Goal: Transaction & Acquisition: Book appointment/travel/reservation

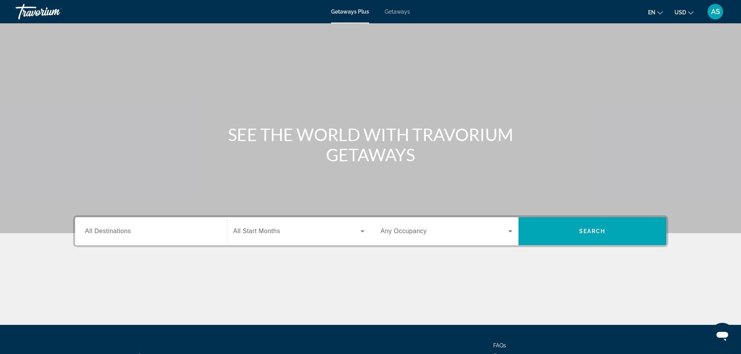
click at [122, 229] on span "All Destinations" at bounding box center [108, 231] width 46 height 7
click at [122, 229] on input "Destination All Destinations" at bounding box center [151, 231] width 132 height 9
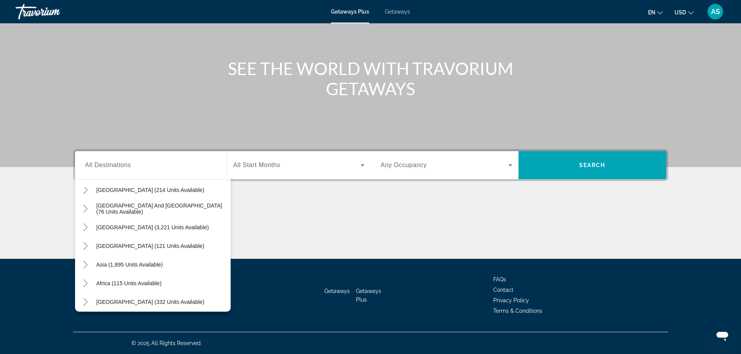
scroll to position [126, 0]
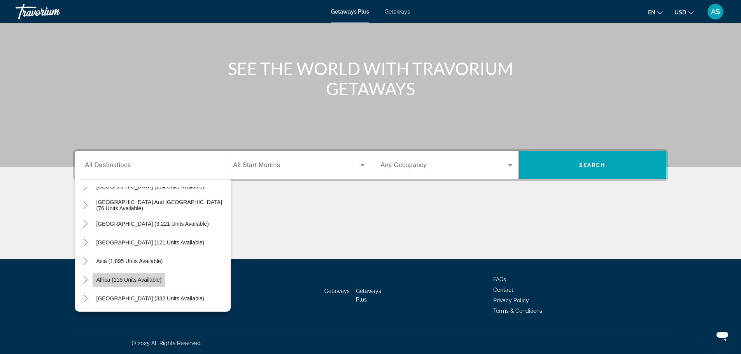
click at [144, 280] on span "Africa (115 units available)" at bounding box center [129, 280] width 65 height 6
type input "**********"
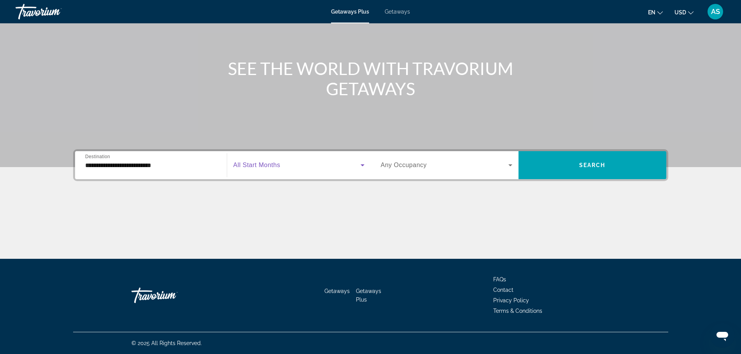
click at [362, 168] on icon "Search widget" at bounding box center [362, 165] width 9 height 9
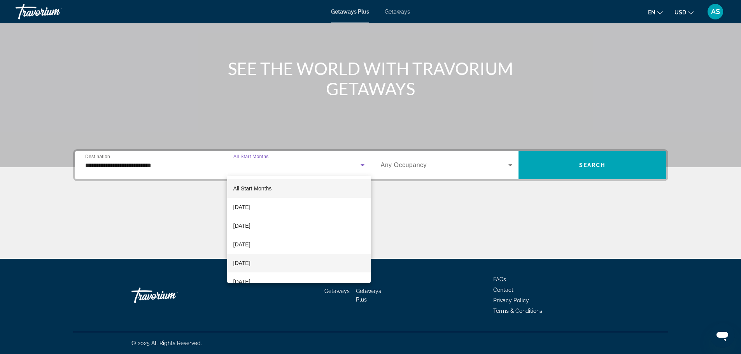
click at [302, 260] on mat-option "[DATE]" at bounding box center [299, 263] width 144 height 19
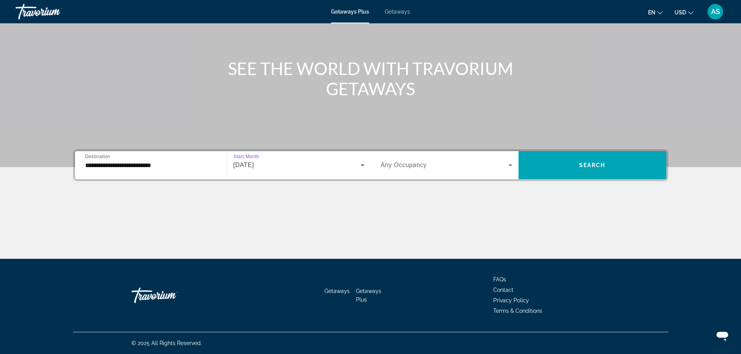
click at [436, 165] on span "Search widget" at bounding box center [445, 165] width 128 height 9
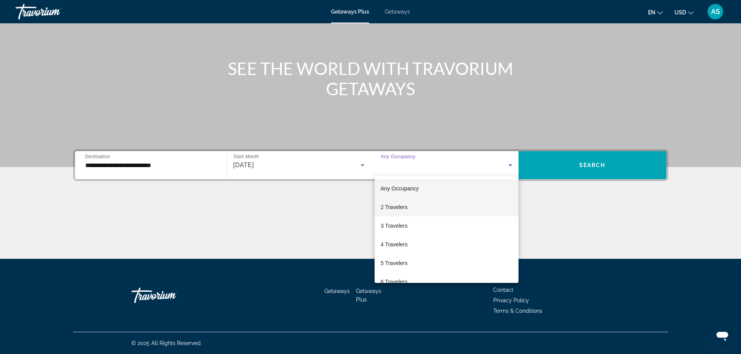
click at [418, 203] on mat-option "2 Travelers" at bounding box center [447, 207] width 144 height 19
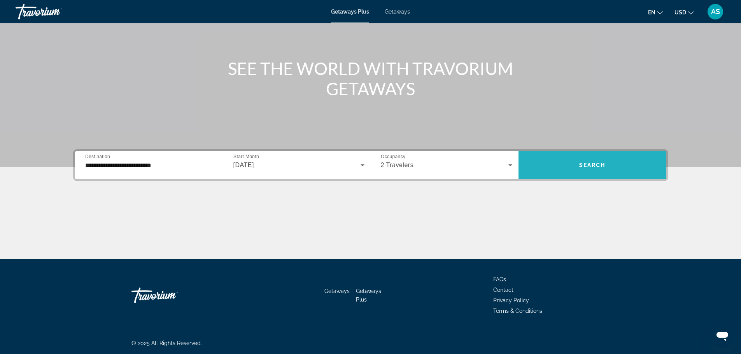
click at [556, 170] on span "Search widget" at bounding box center [593, 165] width 148 height 19
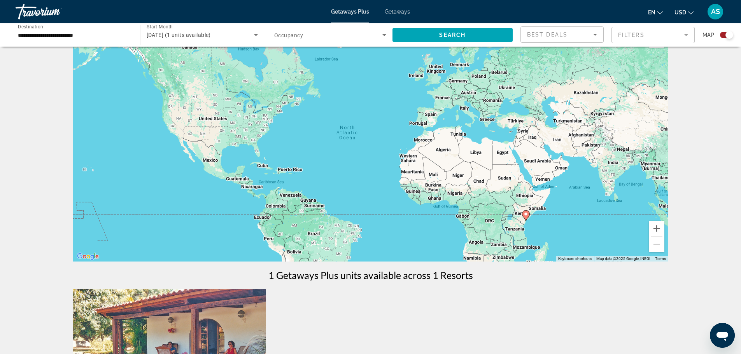
scroll to position [39, 0]
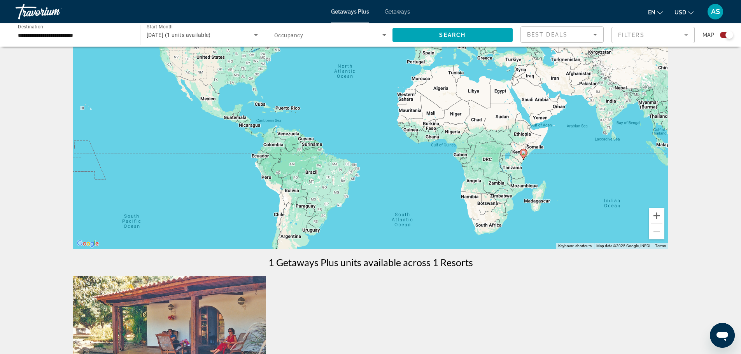
drag, startPoint x: 402, startPoint y: 225, endPoint x: 400, endPoint y: 175, distance: 49.5
click at [400, 175] on div "To activate drag with keyboard, press Alt + Enter. Once in keyboard drag state,…" at bounding box center [370, 132] width 595 height 233
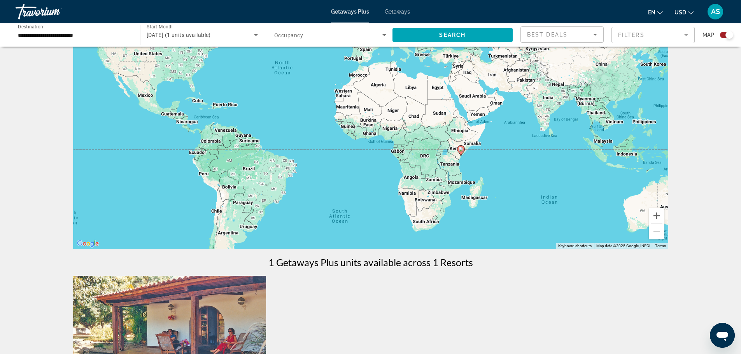
drag, startPoint x: 490, startPoint y: 167, endPoint x: 427, endPoint y: 165, distance: 62.3
click at [427, 165] on div "To activate drag with keyboard, press Alt + Enter. Once in keyboard drag state,…" at bounding box center [370, 132] width 595 height 233
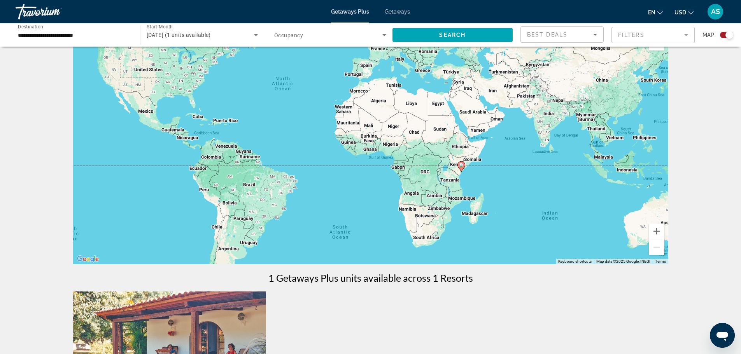
scroll to position [78, 0]
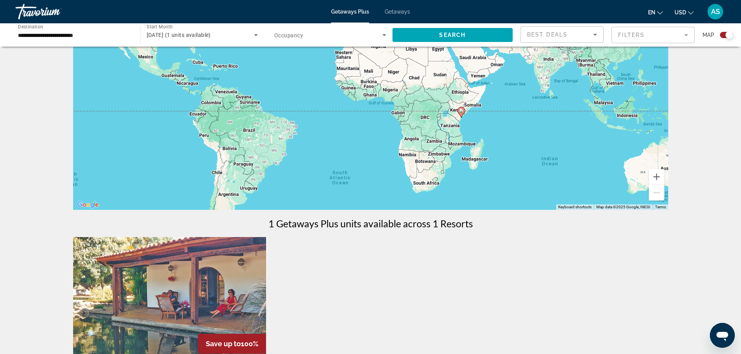
click at [434, 151] on div "To activate drag with keyboard, press Alt + Enter. Once in keyboard drag state,…" at bounding box center [370, 93] width 595 height 233
click at [444, 140] on div "To activate drag with keyboard, press Alt + Enter. Once in keyboard drag state,…" at bounding box center [370, 93] width 595 height 233
click at [453, 128] on div "To activate drag with keyboard, press Alt + Enter. Once in keyboard drag state,…" at bounding box center [370, 93] width 595 height 233
click at [452, 124] on div "To activate drag with keyboard, press Alt + Enter. Once in keyboard drag state,…" at bounding box center [370, 93] width 595 height 233
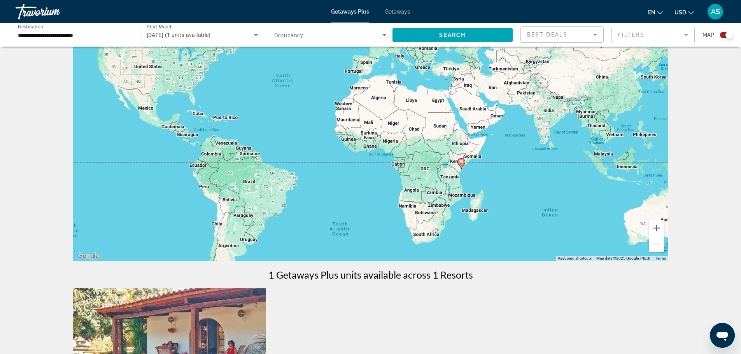
scroll to position [0, 0]
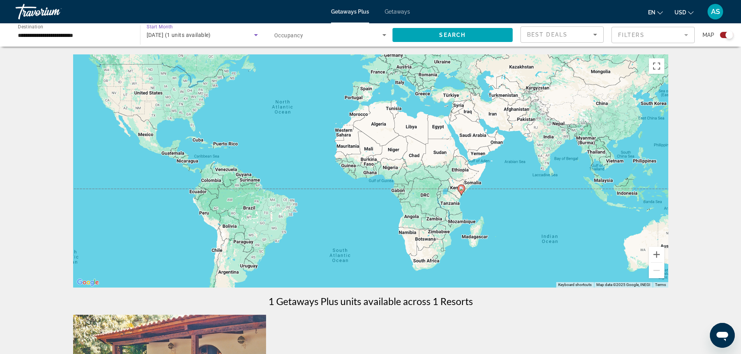
click at [253, 35] on icon "Search widget" at bounding box center [255, 34] width 9 height 9
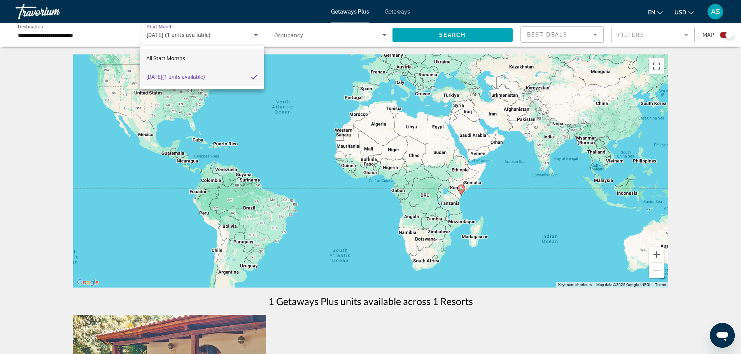
click at [223, 55] on mat-option "All Start Months" at bounding box center [202, 58] width 124 height 19
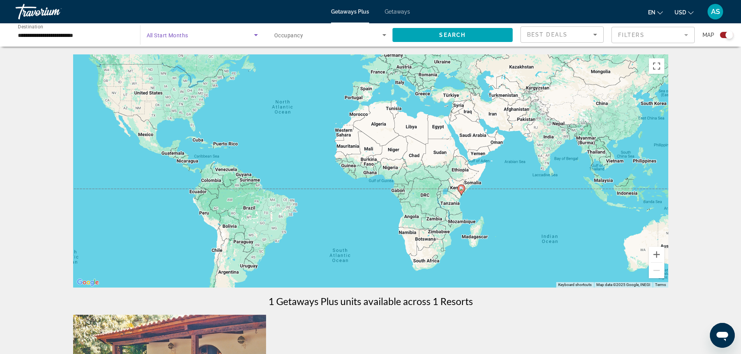
click at [253, 34] on icon "Search widget" at bounding box center [255, 34] width 9 height 9
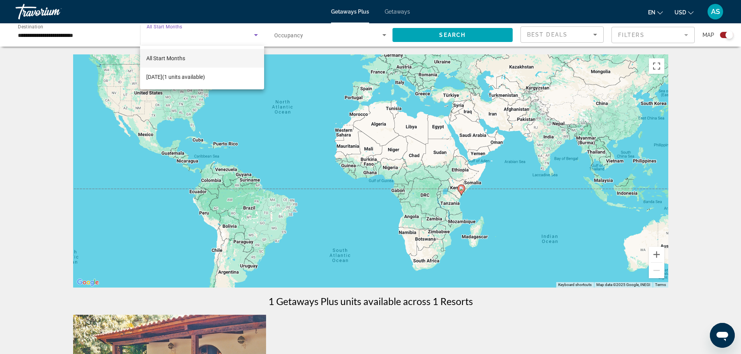
click at [212, 54] on mat-option "All Start Months" at bounding box center [202, 58] width 124 height 19
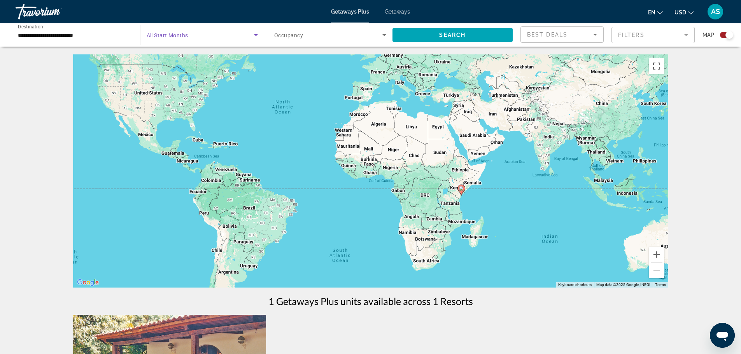
click at [170, 36] on span "All Start Months" at bounding box center [168, 35] width 42 height 6
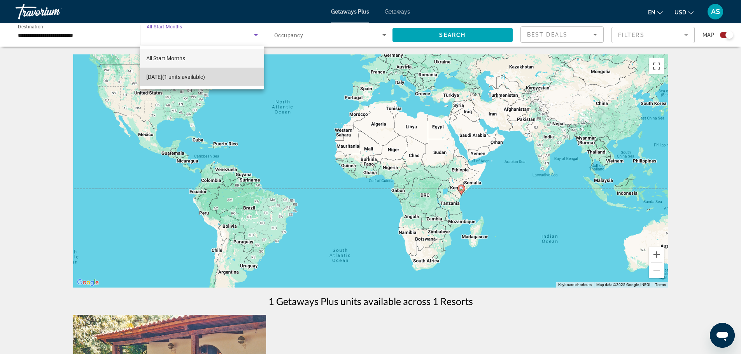
click at [184, 80] on span "[DATE] (1 units available)" at bounding box center [175, 76] width 59 height 9
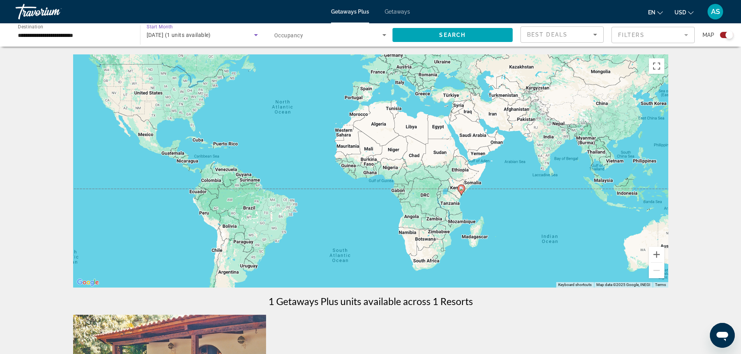
click at [178, 33] on span "[DATE] (1 units available)" at bounding box center [179, 35] width 64 height 6
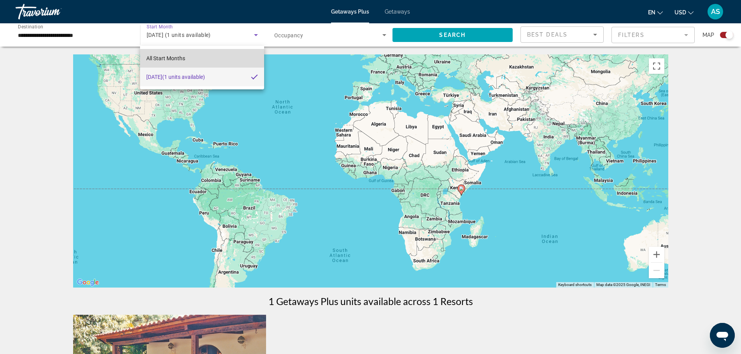
click at [163, 54] on span "All Start Months" at bounding box center [165, 58] width 39 height 9
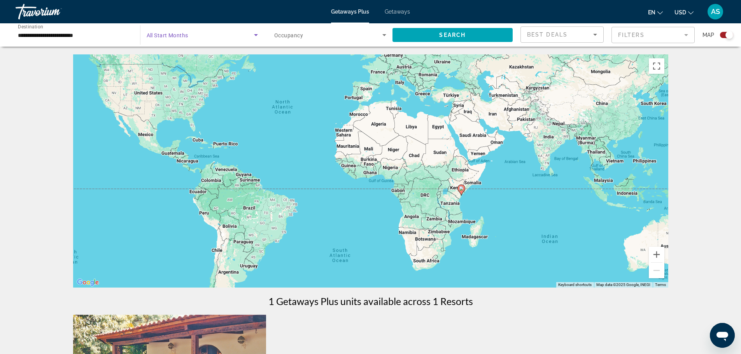
click at [168, 39] on span "Search widget" at bounding box center [201, 34] width 108 height 9
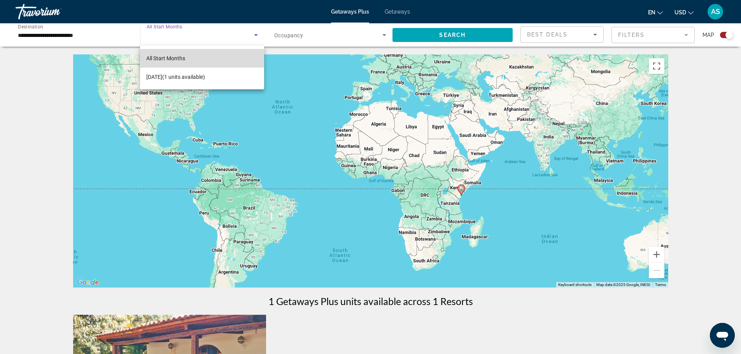
click at [171, 58] on span "All Start Months" at bounding box center [165, 58] width 39 height 6
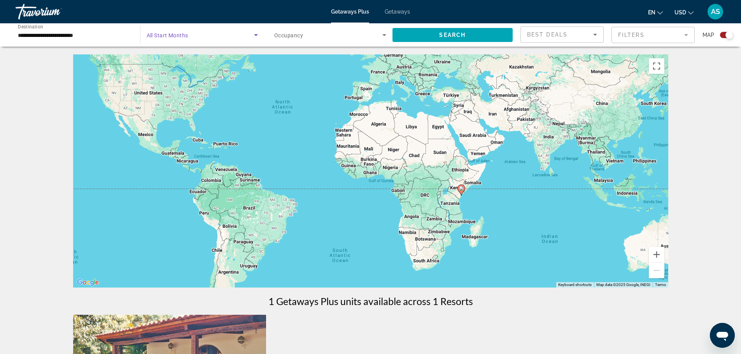
click at [256, 35] on icon "Search widget" at bounding box center [256, 35] width 4 height 2
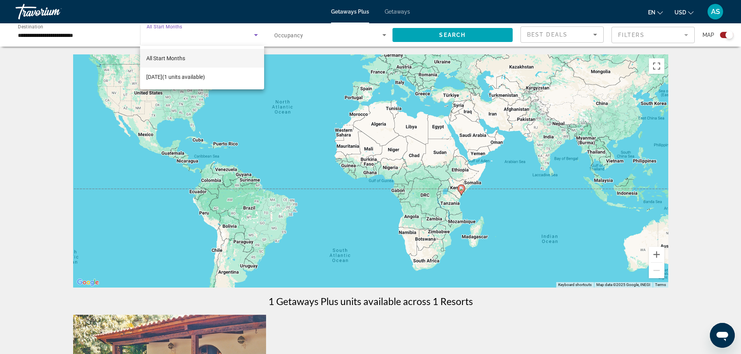
click at [89, 35] on div at bounding box center [370, 177] width 741 height 354
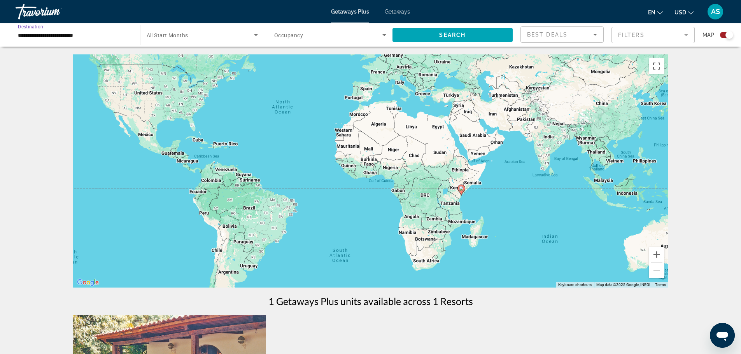
click at [91, 36] on input "**********" at bounding box center [74, 35] width 112 height 9
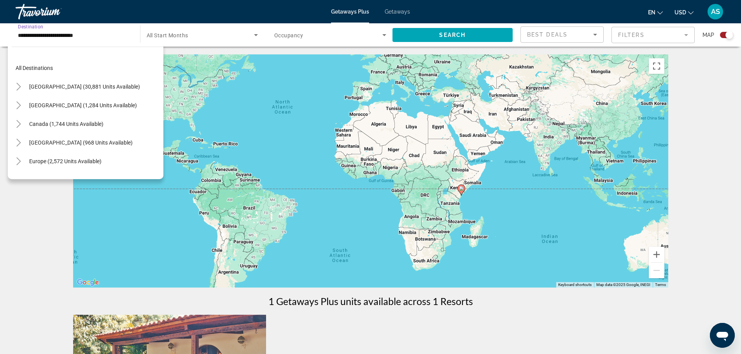
scroll to position [158, 0]
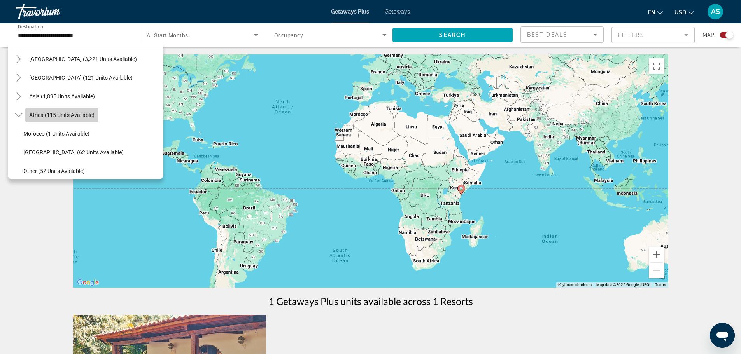
click at [78, 113] on span "Africa (115 units available)" at bounding box center [61, 115] width 65 height 6
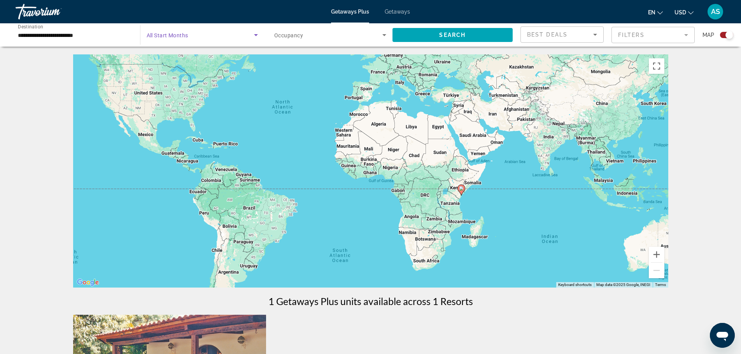
click at [256, 35] on icon "Search widget" at bounding box center [256, 35] width 4 height 2
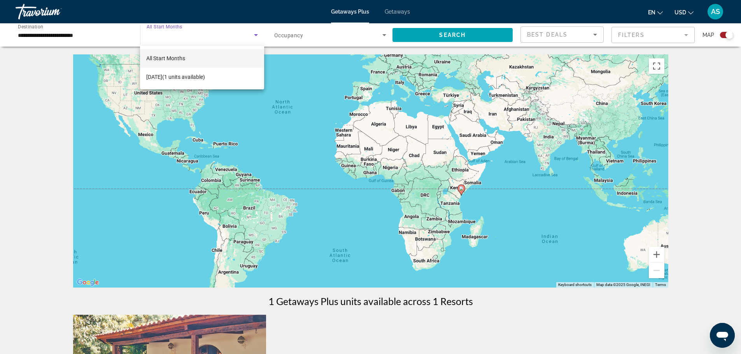
click at [75, 35] on div at bounding box center [370, 177] width 741 height 354
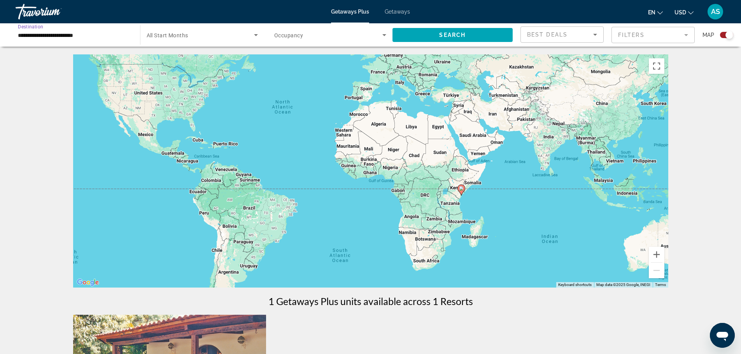
click at [103, 37] on input "**********" at bounding box center [74, 35] width 112 height 9
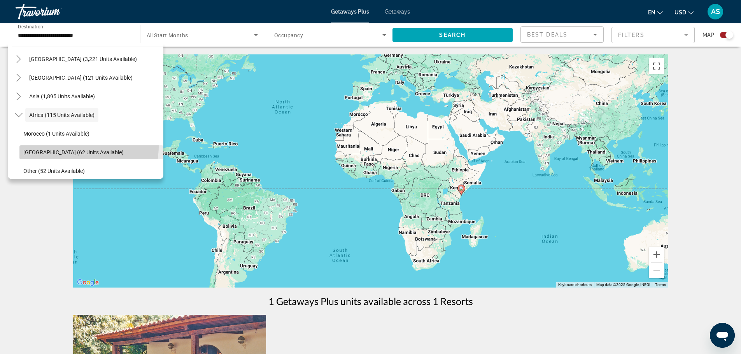
click at [74, 146] on span "Search widget" at bounding box center [91, 152] width 144 height 19
type input "**********"
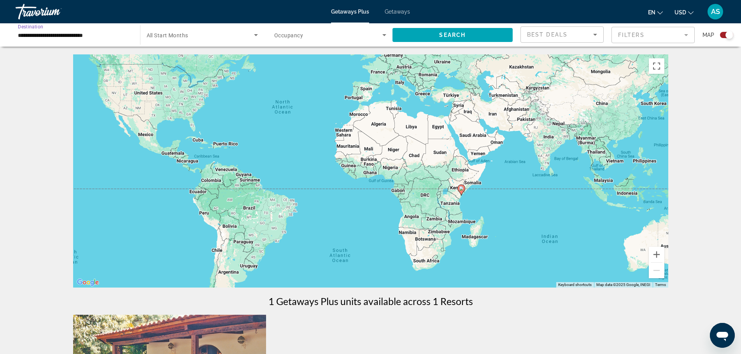
click at [228, 37] on span "Search widget" at bounding box center [201, 34] width 108 height 9
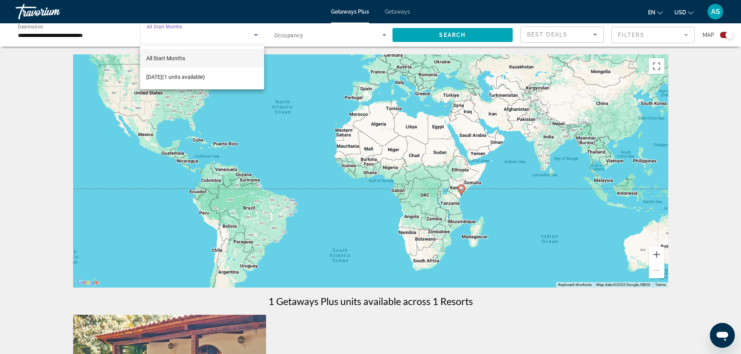
click at [237, 35] on div at bounding box center [370, 177] width 741 height 354
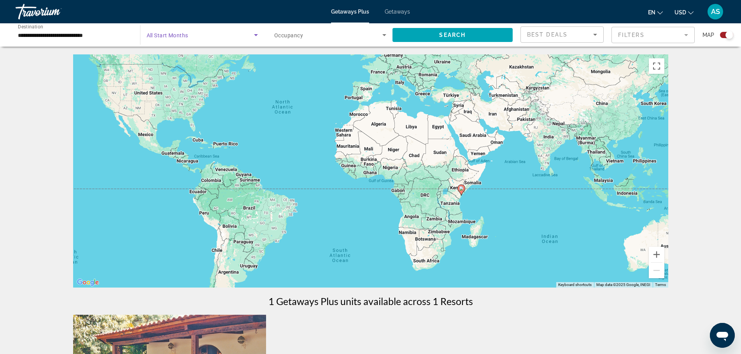
click at [241, 35] on span "Search widget" at bounding box center [201, 34] width 108 height 9
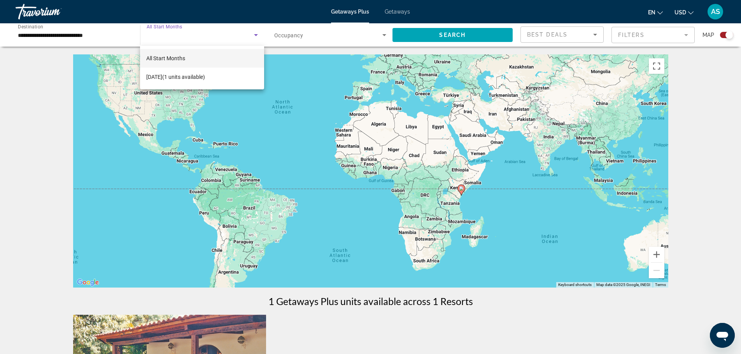
click at [112, 38] on div at bounding box center [370, 177] width 741 height 354
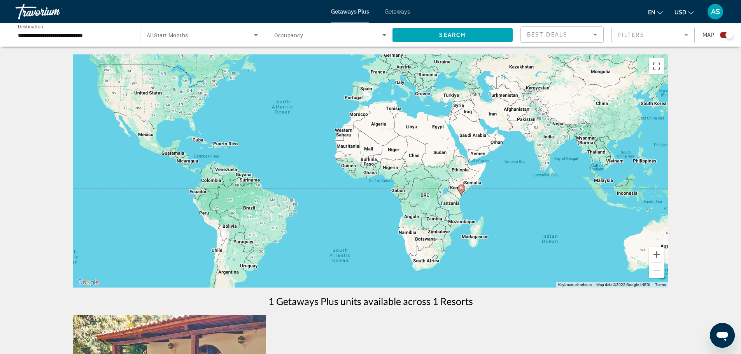
click at [401, 13] on span "Getaways" at bounding box center [397, 12] width 25 height 6
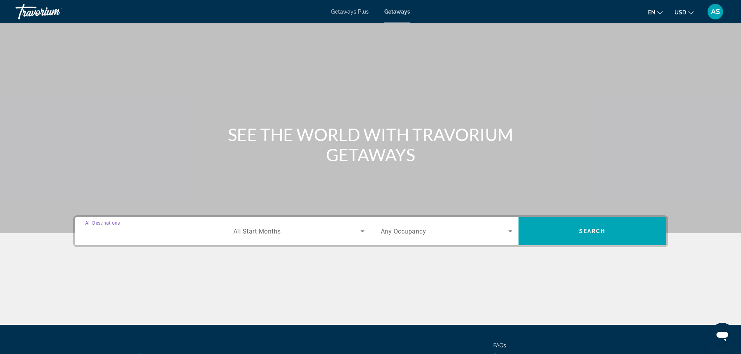
click at [147, 233] on input "Destination All Destinations" at bounding box center [151, 231] width 132 height 9
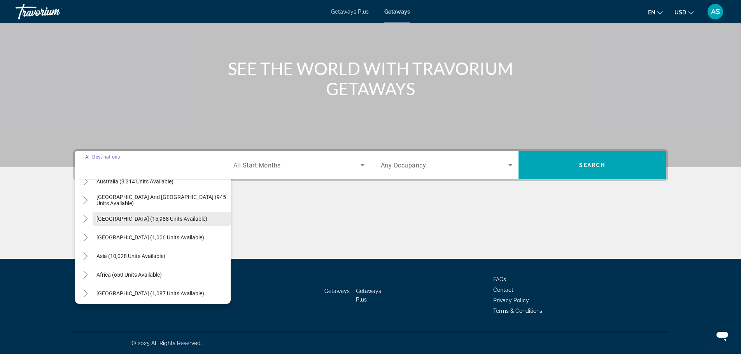
scroll to position [126, 0]
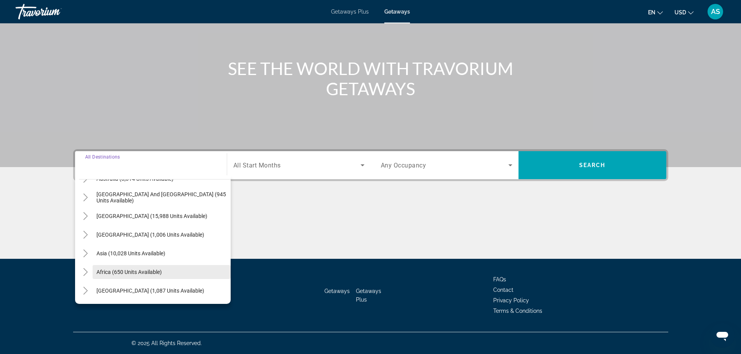
click at [146, 270] on span "Africa (650 units available)" at bounding box center [129, 272] width 65 height 6
type input "**********"
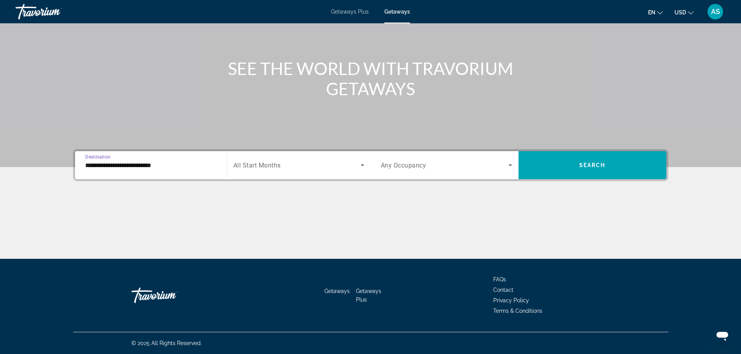
click at [364, 166] on icon "Search widget" at bounding box center [362, 165] width 9 height 9
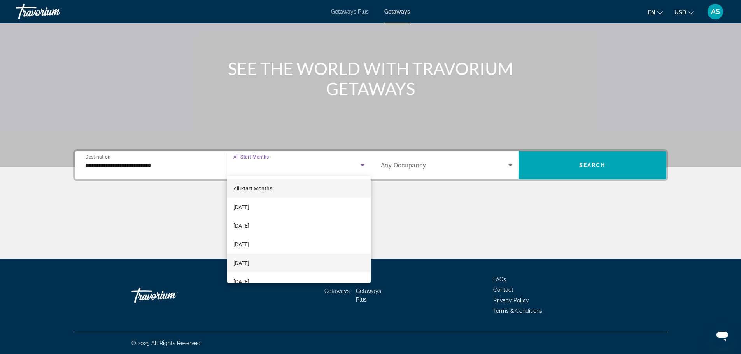
click at [267, 258] on mat-option "[DATE]" at bounding box center [299, 263] width 144 height 19
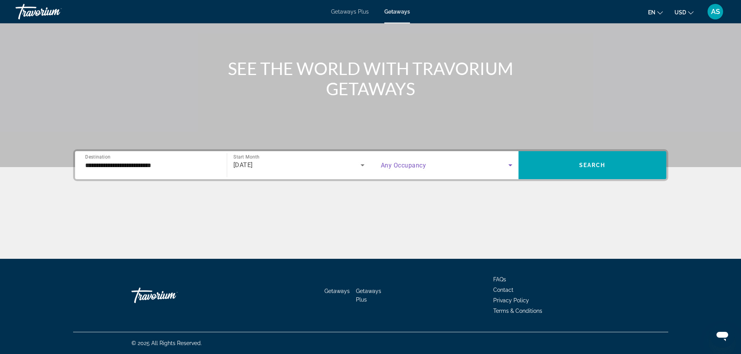
click at [505, 167] on span "Search widget" at bounding box center [445, 165] width 128 height 9
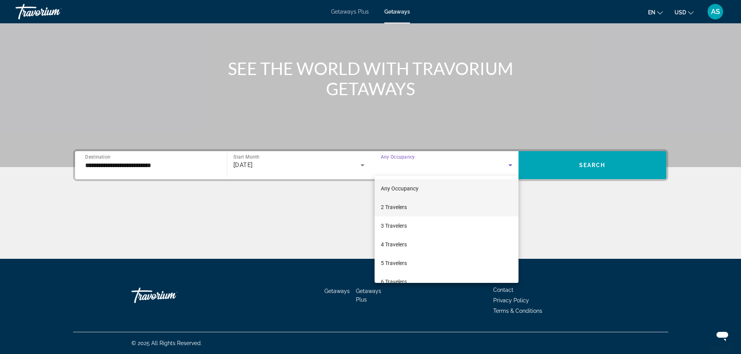
click at [426, 204] on mat-option "2 Travelers" at bounding box center [447, 207] width 144 height 19
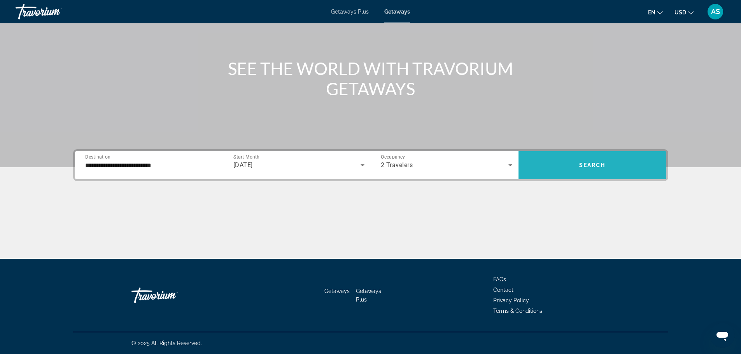
click at [607, 161] on span "Search widget" at bounding box center [593, 165] width 148 height 19
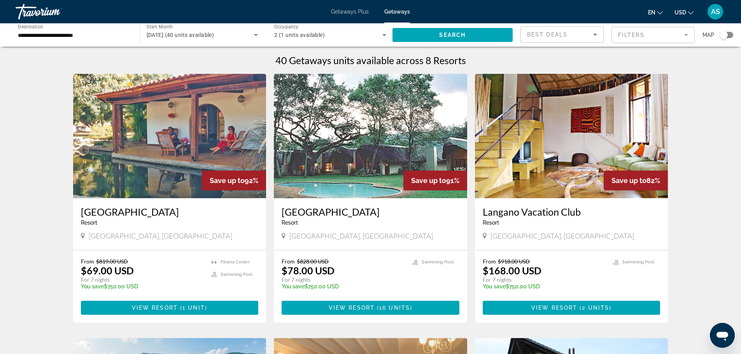
click at [688, 36] on mat-form-field "Filters" at bounding box center [653, 35] width 83 height 16
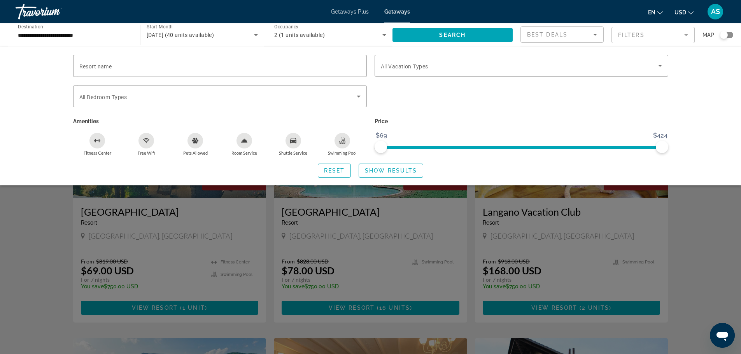
click at [688, 36] on mat-form-field "Filters" at bounding box center [653, 35] width 83 height 16
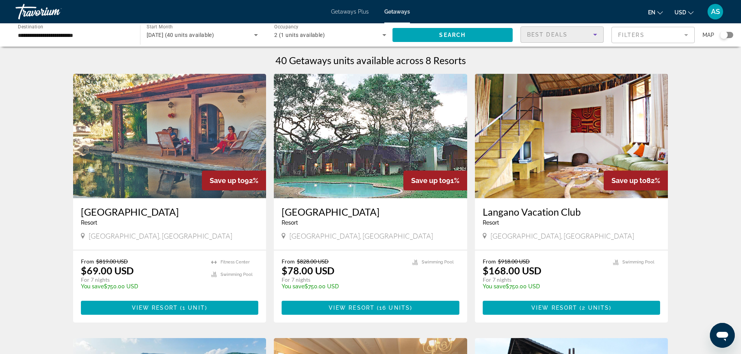
click at [595, 35] on icon "Sort by" at bounding box center [595, 35] width 4 height 2
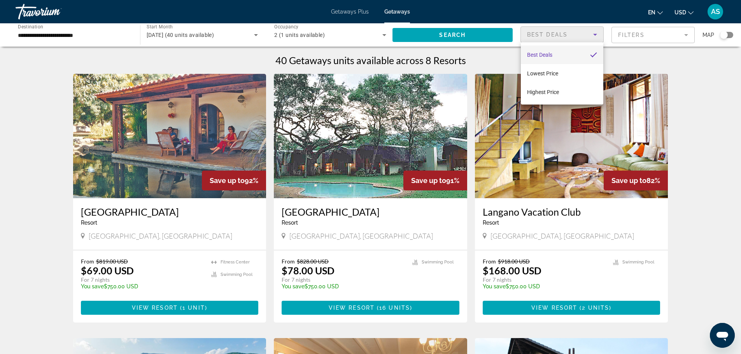
click at [595, 35] on div at bounding box center [370, 177] width 741 height 354
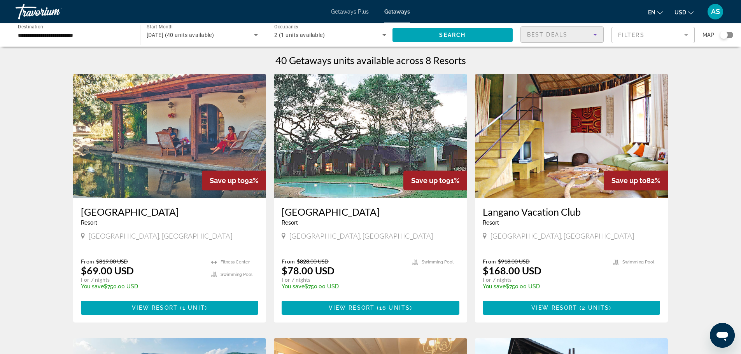
click at [595, 35] on icon "Sort by" at bounding box center [595, 35] width 4 height 2
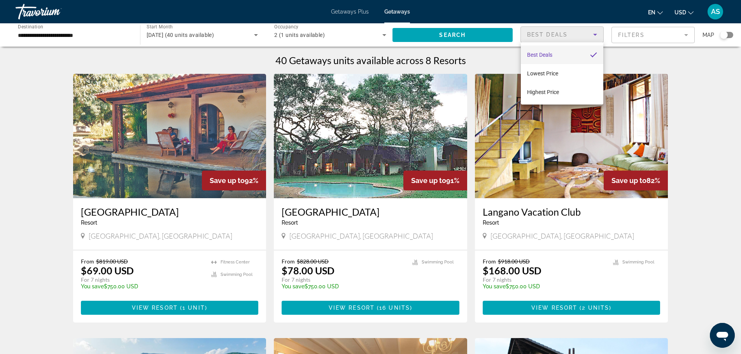
click at [595, 35] on div at bounding box center [370, 177] width 741 height 354
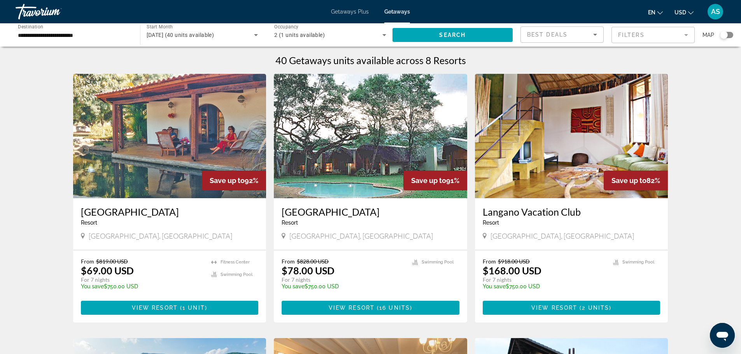
click at [682, 35] on mat-form-field "Filters" at bounding box center [653, 35] width 83 height 16
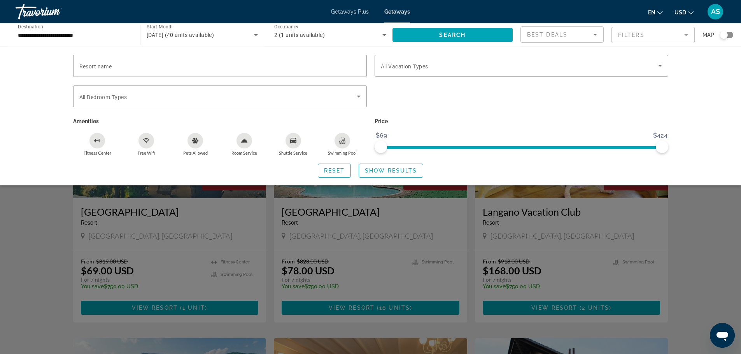
click at [682, 35] on mat-form-field "Filters" at bounding box center [653, 35] width 83 height 16
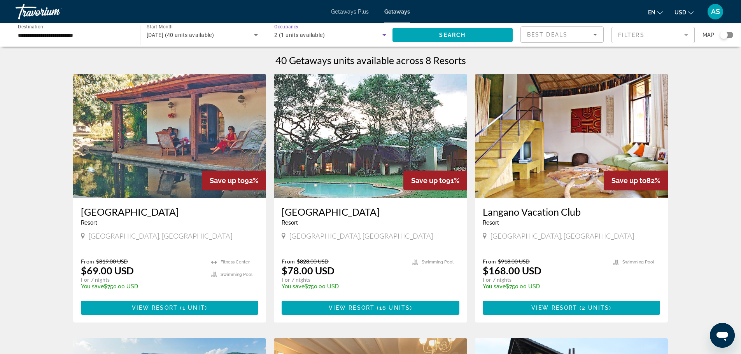
click at [382, 37] on icon "Search widget" at bounding box center [384, 34] width 9 height 9
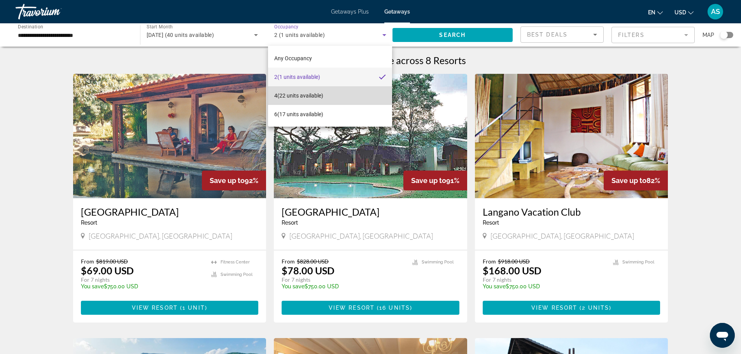
click at [314, 97] on span "4 (22 units available)" at bounding box center [298, 95] width 49 height 9
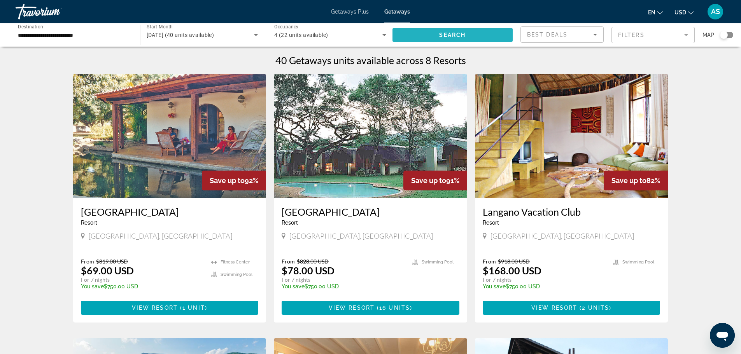
click at [447, 36] on span "Search" at bounding box center [452, 35] width 26 height 6
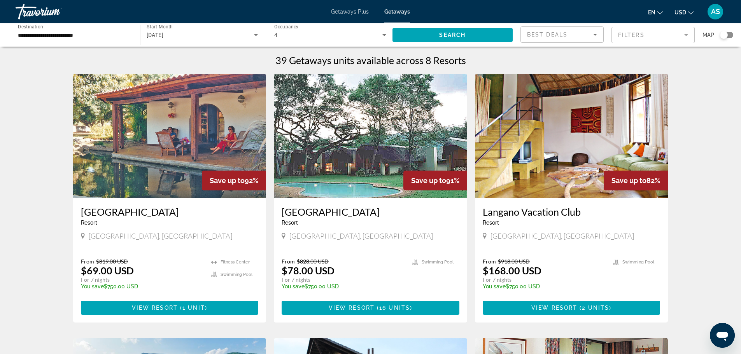
click at [315, 37] on div "4" at bounding box center [328, 34] width 108 height 9
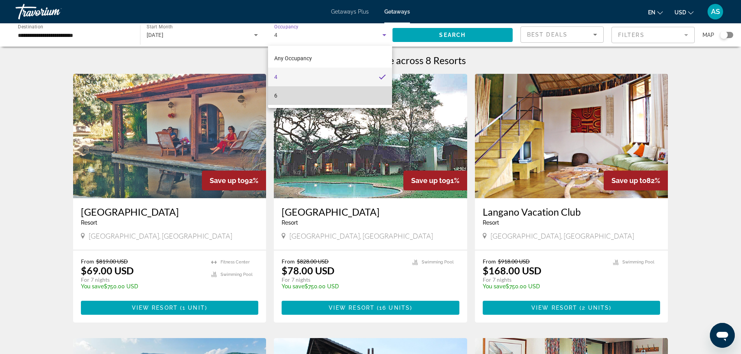
click at [319, 90] on mat-option "6" at bounding box center [330, 95] width 124 height 19
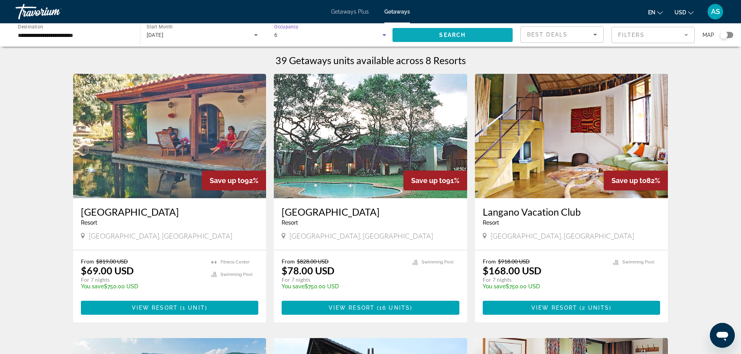
click at [429, 38] on span "Search widget" at bounding box center [453, 35] width 121 height 19
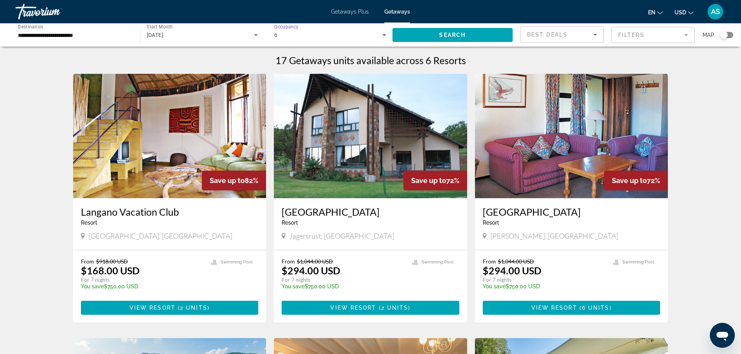
click at [369, 36] on div "6" at bounding box center [328, 34] width 108 height 9
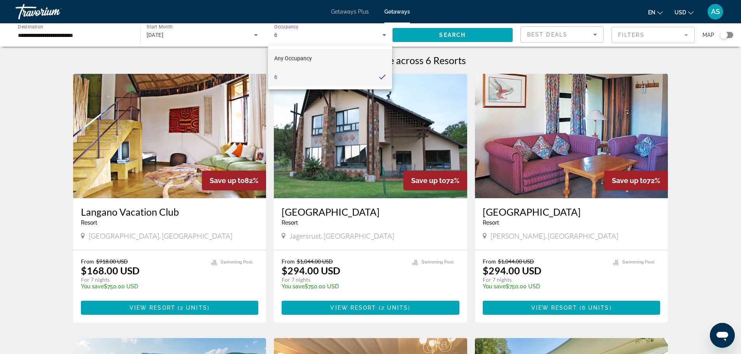
click at [344, 52] on mat-option "Any Occupancy" at bounding box center [330, 58] width 124 height 19
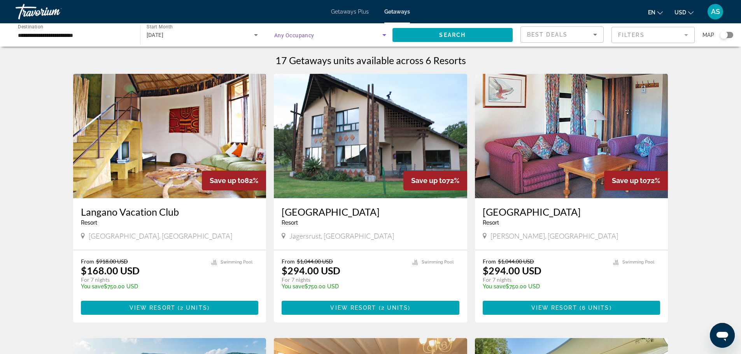
click at [294, 39] on span "Search widget" at bounding box center [328, 34] width 108 height 9
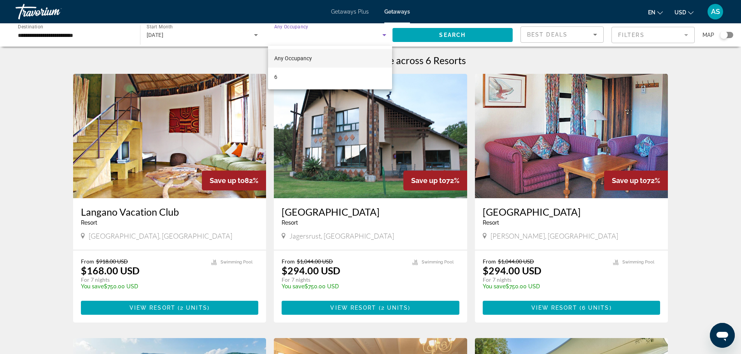
click at [187, 33] on div at bounding box center [370, 177] width 741 height 354
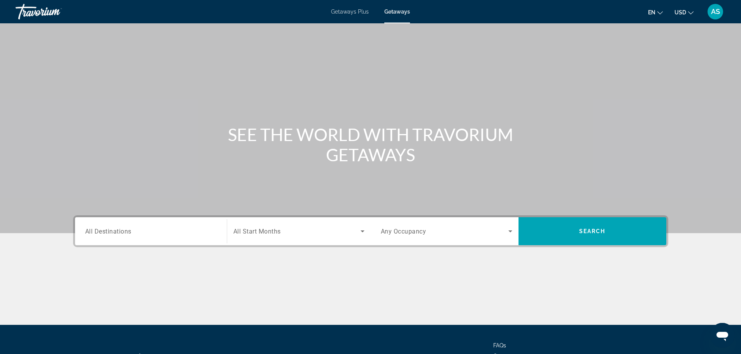
click at [266, 236] on div "Search widget" at bounding box center [298, 232] width 131 height 22
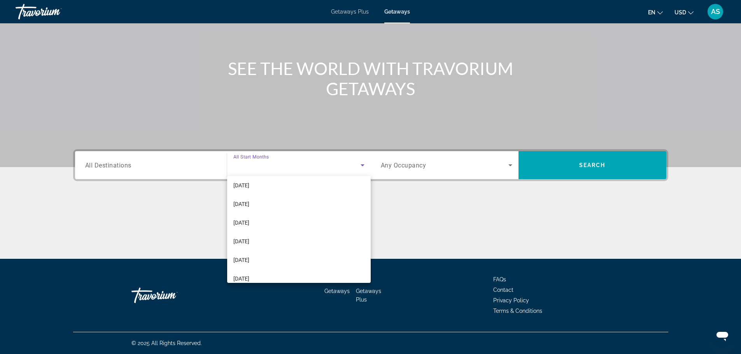
scroll to position [44, 0]
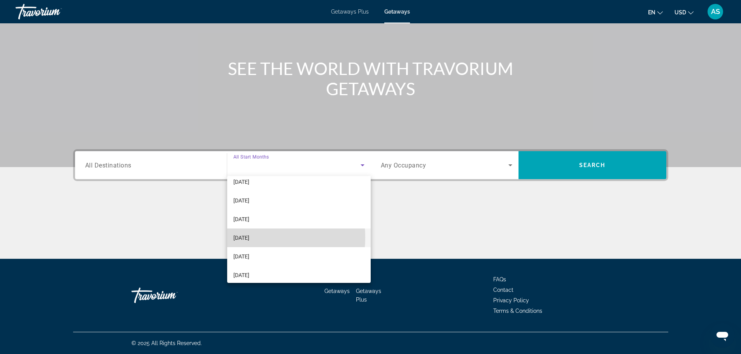
click at [249, 238] on span "[DATE]" at bounding box center [241, 237] width 16 height 9
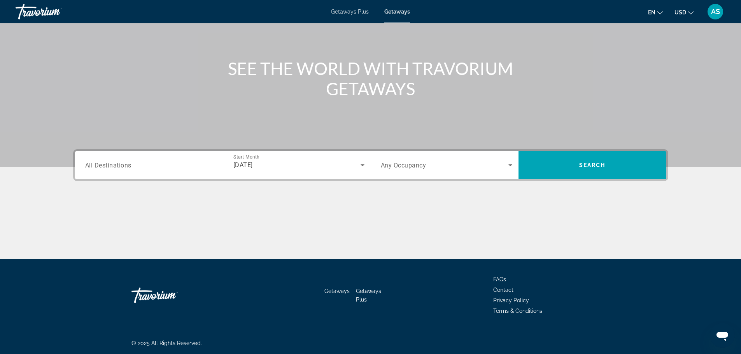
click at [117, 169] on span "All Destinations" at bounding box center [108, 164] width 46 height 7
click at [117, 169] on input "Destination All Destinations" at bounding box center [151, 165] width 132 height 9
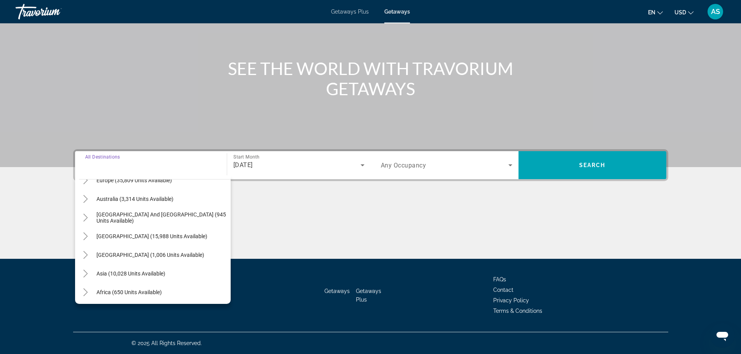
scroll to position [117, 0]
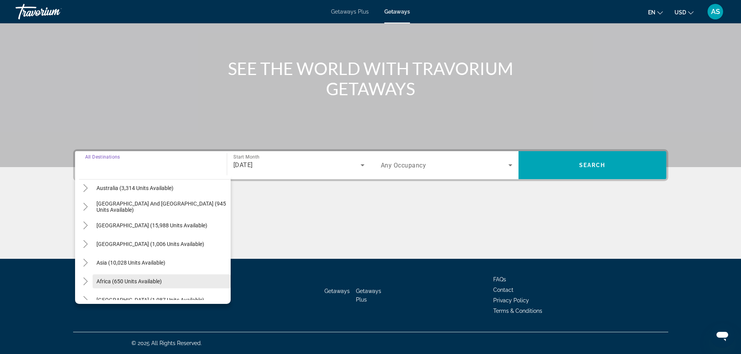
click at [127, 279] on span "Africa (650 units available)" at bounding box center [129, 282] width 65 height 6
type input "**********"
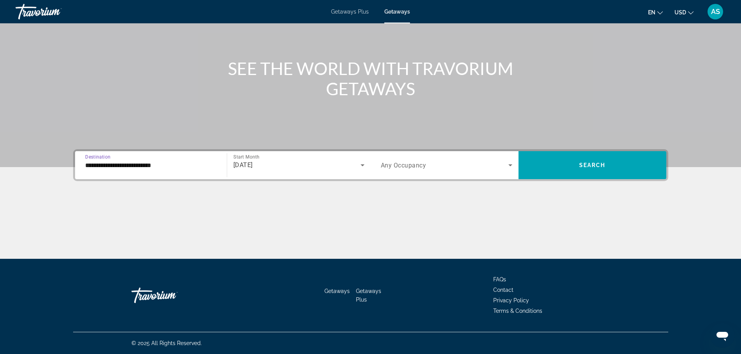
click at [423, 171] on div "Search widget" at bounding box center [447, 165] width 132 height 22
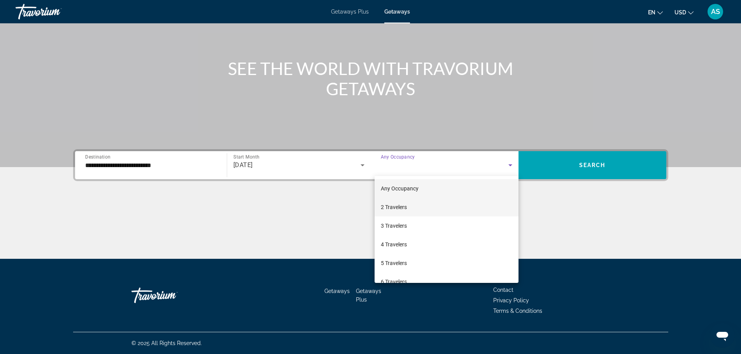
drag, startPoint x: 407, startPoint y: 207, endPoint x: 411, endPoint y: 208, distance: 4.3
click at [407, 208] on span "2 Travelers" at bounding box center [394, 207] width 26 height 9
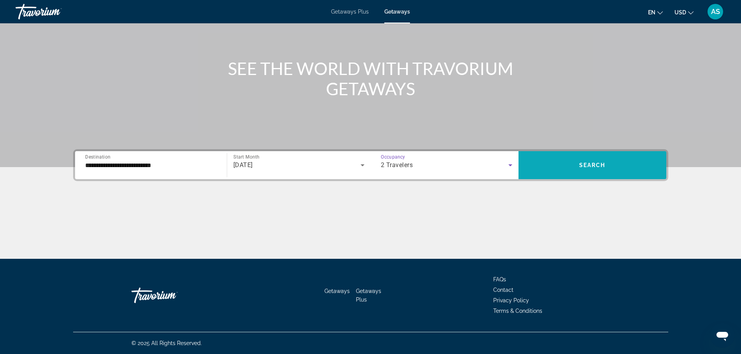
click at [585, 166] on span "Search" at bounding box center [592, 165] width 26 height 6
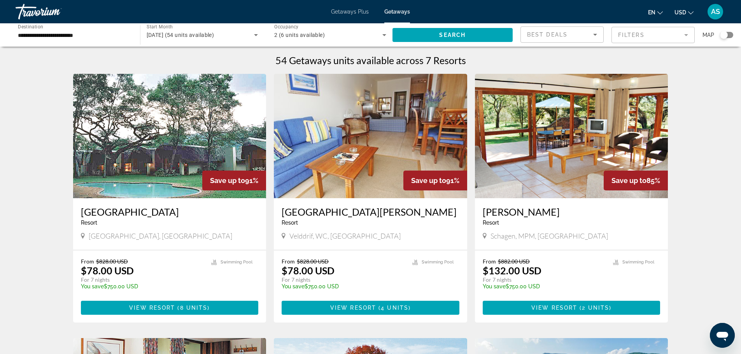
click at [257, 36] on icon "Search widget" at bounding box center [255, 34] width 9 height 9
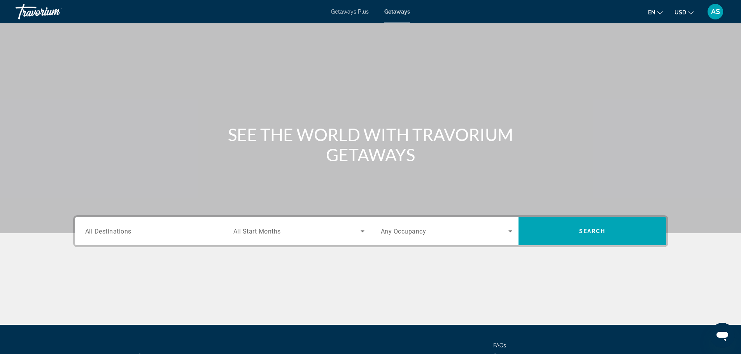
click at [174, 232] on input "Destination All Destinations" at bounding box center [151, 231] width 132 height 9
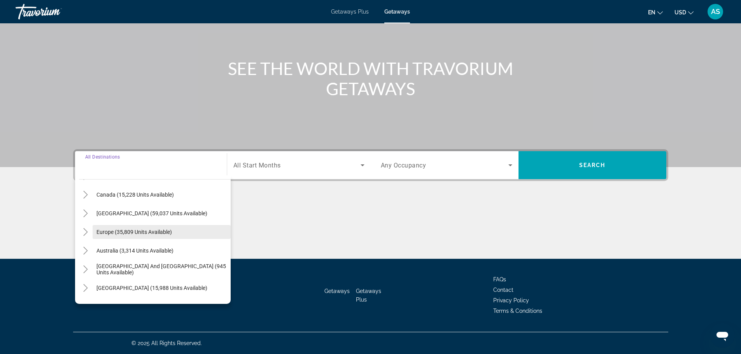
scroll to position [117, 0]
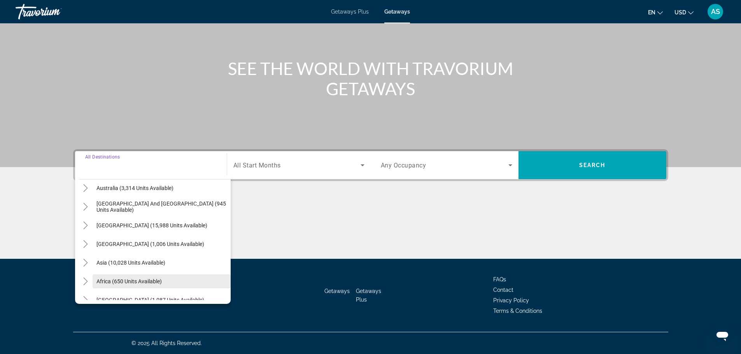
click at [161, 281] on span "Africa (650 units available)" at bounding box center [129, 282] width 65 height 6
type input "**********"
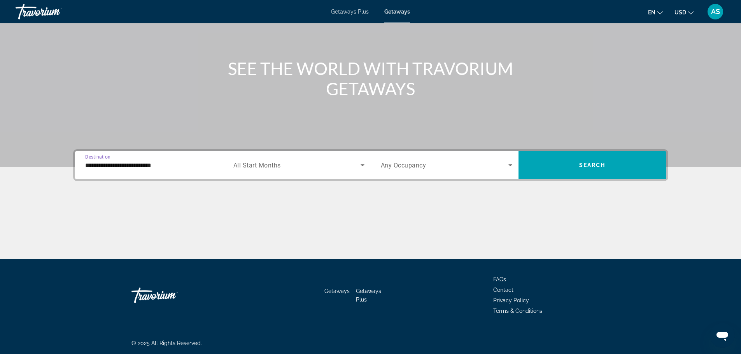
click at [418, 169] on span "Search widget" at bounding box center [445, 165] width 128 height 9
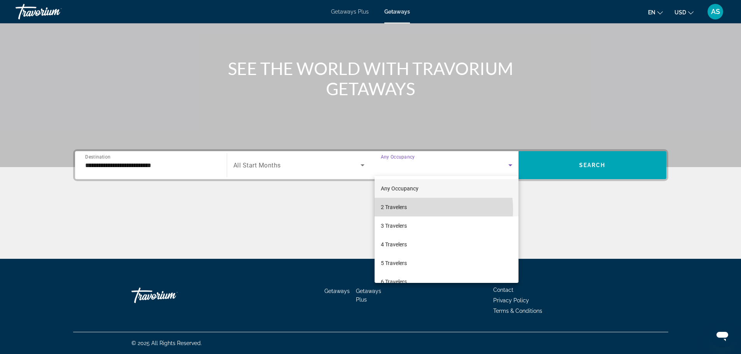
click at [412, 210] on mat-option "2 Travelers" at bounding box center [447, 207] width 144 height 19
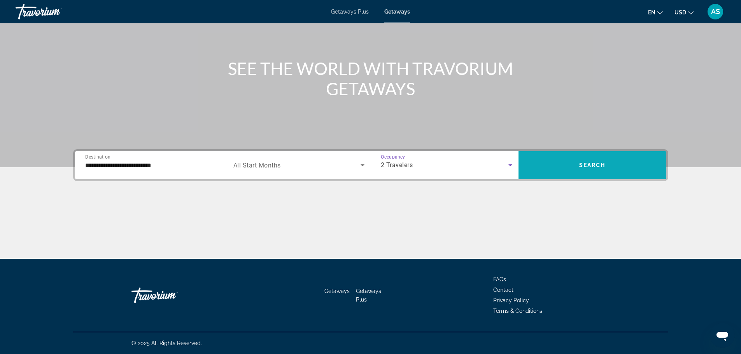
click at [574, 171] on span "Search widget" at bounding box center [593, 165] width 148 height 19
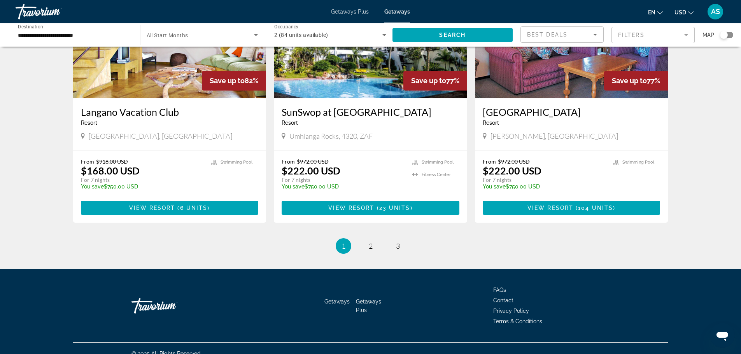
scroll to position [904, 0]
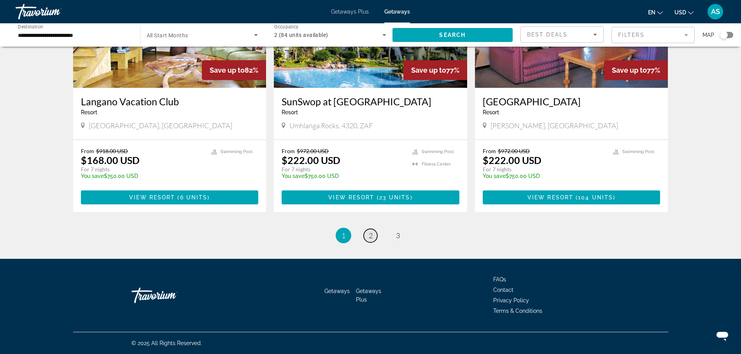
click at [369, 236] on span "2" at bounding box center [371, 236] width 4 height 9
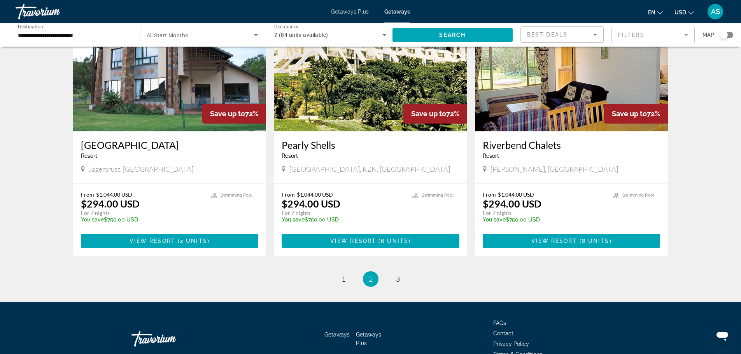
scroll to position [890, 0]
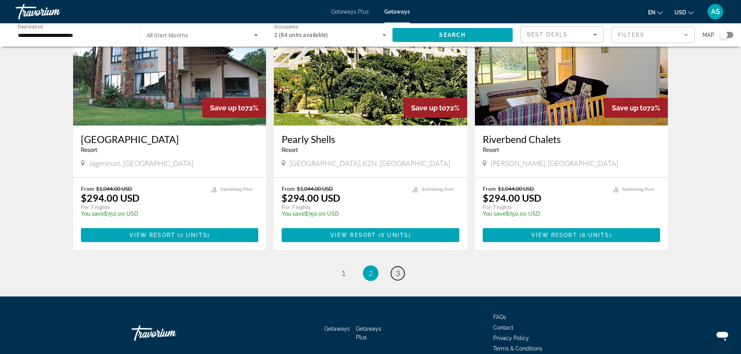
click at [398, 269] on span "3" at bounding box center [398, 273] width 4 height 9
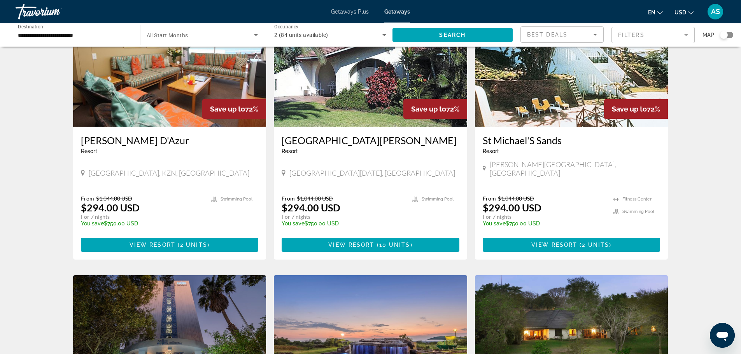
scroll to position [6, 0]
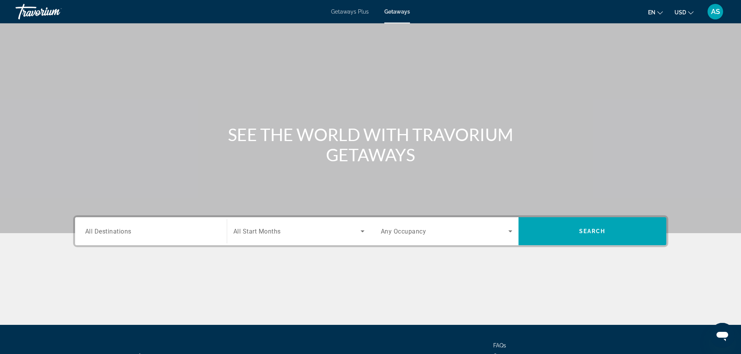
click at [146, 229] on input "Destination All Destinations" at bounding box center [151, 231] width 132 height 9
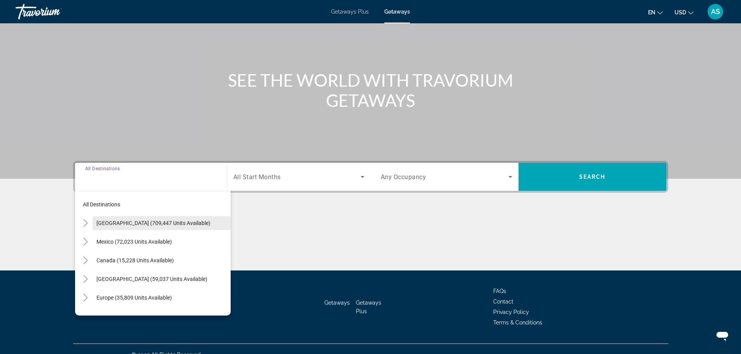
scroll to position [66, 0]
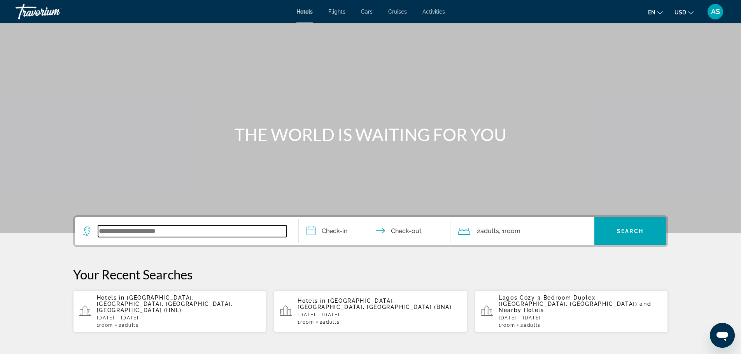
click at [133, 228] on input "Search widget" at bounding box center [192, 232] width 189 height 12
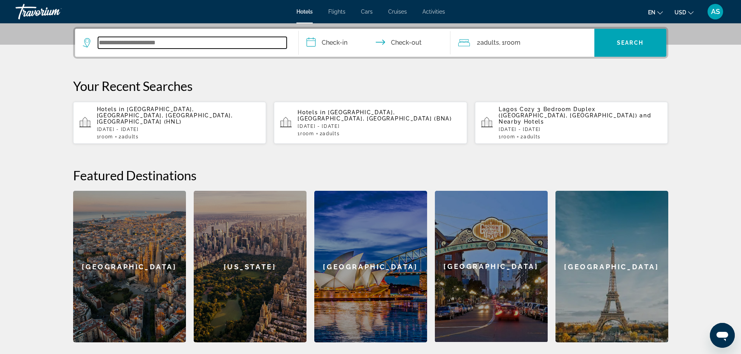
scroll to position [190, 0]
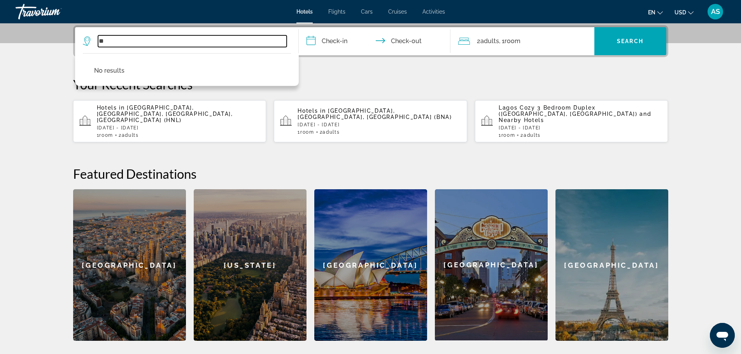
type input "*"
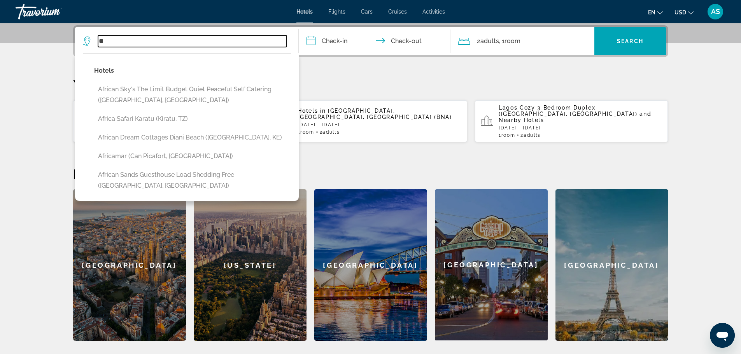
type input "*"
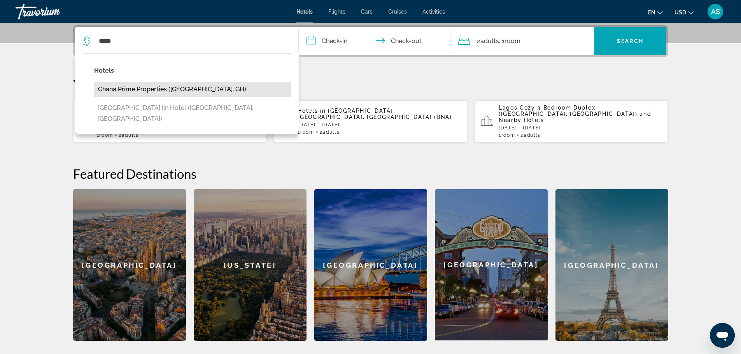
click at [153, 87] on button "Ghana prime properties (Accra, GH)" at bounding box center [192, 89] width 197 height 15
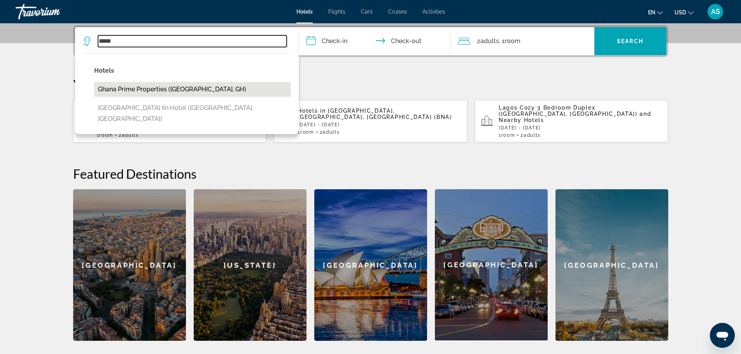
type input "**********"
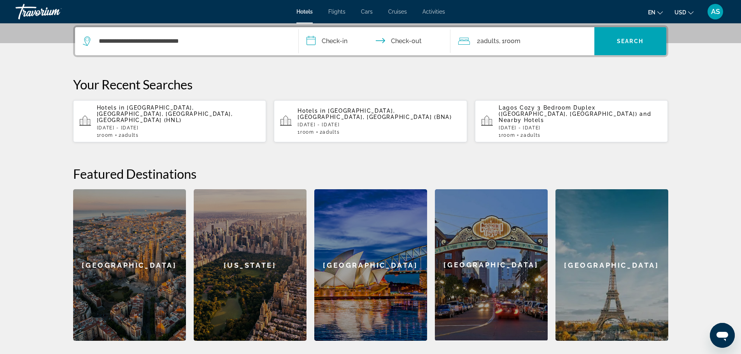
click at [328, 43] on input "**********" at bounding box center [376, 42] width 155 height 30
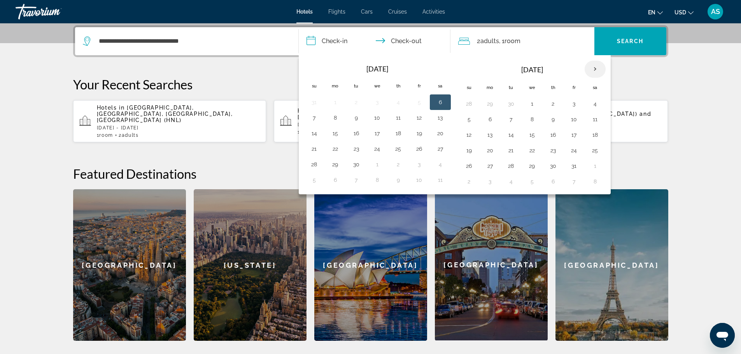
click at [595, 67] on th "Next month" at bounding box center [595, 69] width 21 height 17
click at [493, 103] on button "1" at bounding box center [490, 103] width 12 height 11
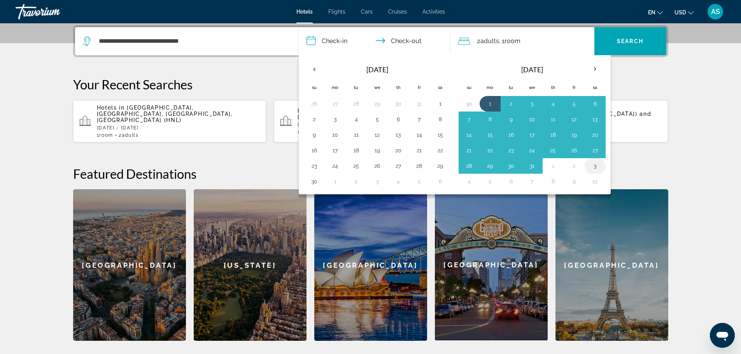
click at [594, 168] on button "3" at bounding box center [595, 166] width 12 height 11
type input "**********"
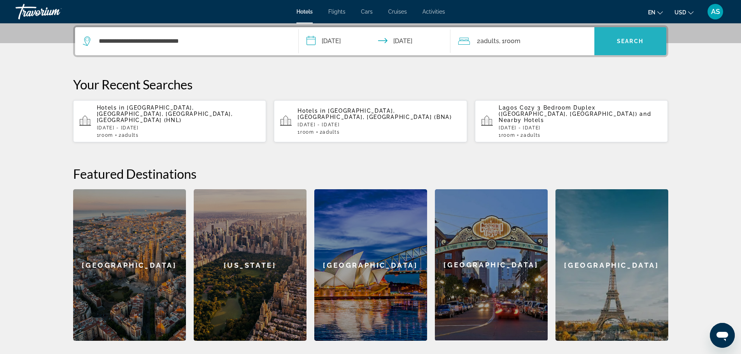
click at [619, 39] on span "Search" at bounding box center [630, 41] width 26 height 6
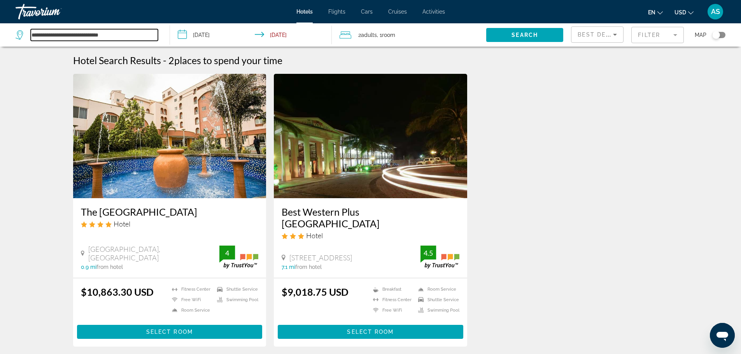
click at [126, 39] on input "**********" at bounding box center [94, 35] width 127 height 12
drag, startPoint x: 119, startPoint y: 35, endPoint x: 16, endPoint y: 35, distance: 103.1
click at [16, 35] on div "**********" at bounding box center [87, 35] width 142 height 12
